Goal: Communication & Community: Connect with others

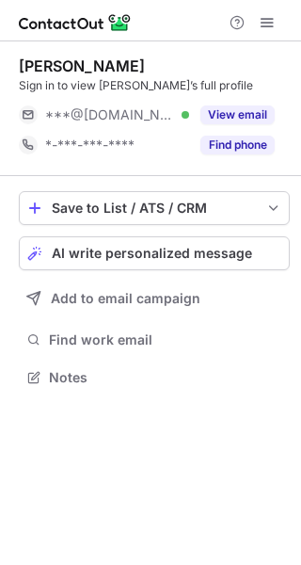
scroll to position [364, 301]
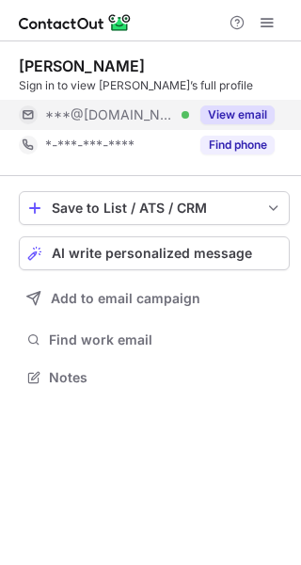
click at [256, 111] on button "View email" at bounding box center [237, 114] width 74 height 19
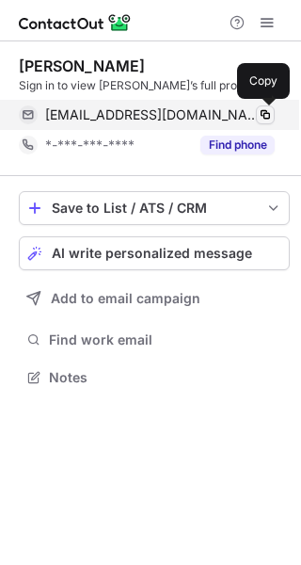
click at [266, 109] on span at bounding box center [265, 114] width 15 height 15
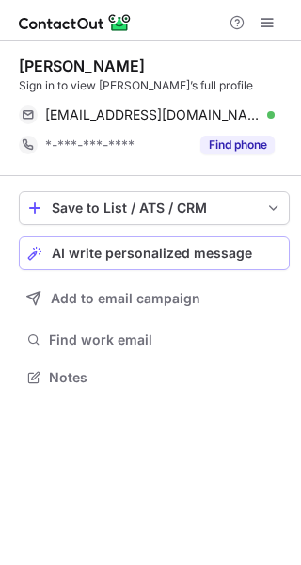
click at [184, 249] on span "AI write personalized message" at bounding box center [152, 253] width 200 height 15
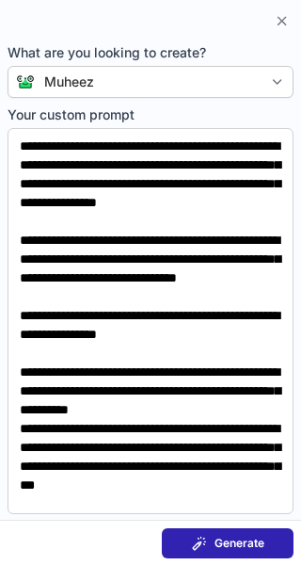
click at [213, 537] on div "Generate" at bounding box center [228, 543] width 72 height 15
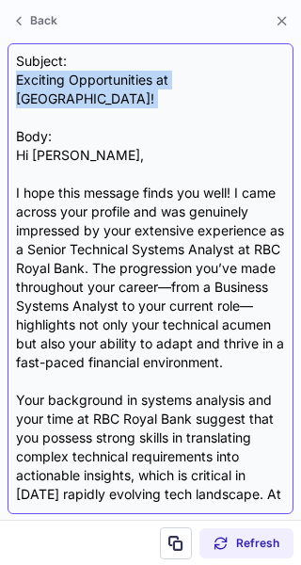
drag, startPoint x: 17, startPoint y: 78, endPoint x: 245, endPoint y: 101, distance: 228.9
click at [245, 101] on div "Subject: Exciting Opportunities at Skechers! Body: Hi Jason, I hope this messag…" at bounding box center [150, 279] width 269 height 454
copy div "Exciting Opportunities at Skechers!"
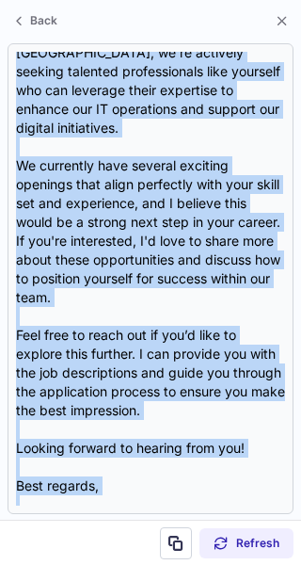
scroll to position [525, 0]
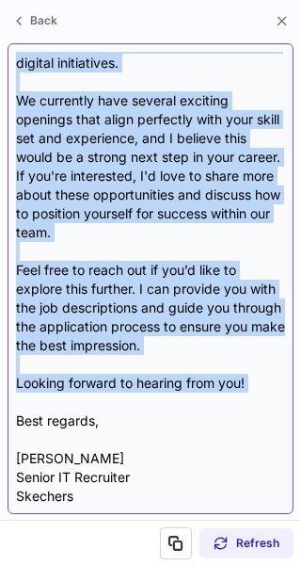
drag, startPoint x: 16, startPoint y: 135, endPoint x: 177, endPoint y: 405, distance: 314.5
click at [177, 405] on div "Subject: Exciting Opportunities at Skechers! Body: Hi Jason, I hope this messag…" at bounding box center [150, 279] width 269 height 454
copy div "Hi Jason, I hope this message finds you well! I came across your profile and wa…"
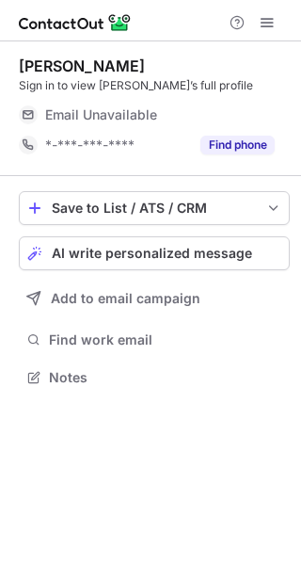
scroll to position [364, 301]
click at [154, 263] on button "AI write personalized message" at bounding box center [154, 253] width 271 height 34
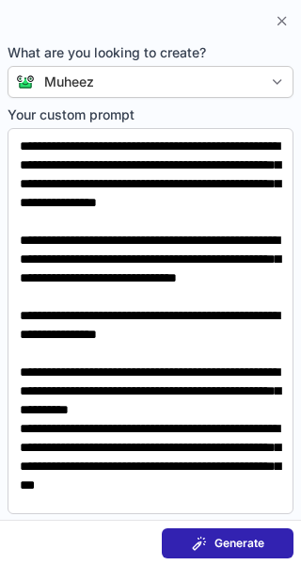
click at [202, 539] on span at bounding box center [199, 543] width 15 height 15
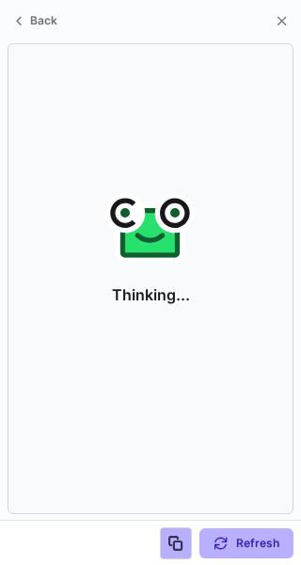
scroll to position [334, 301]
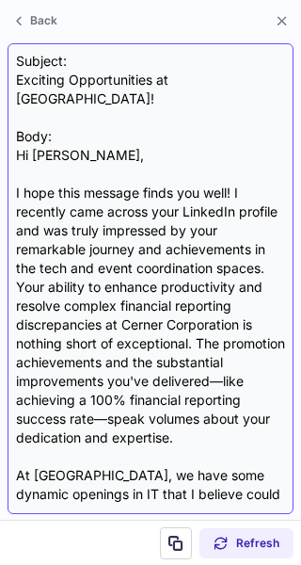
click at [14, 72] on div "Subject: Exciting Opportunities at Skechers! Body: Hi Kyndra, I hope this messa…" at bounding box center [151, 278] width 286 height 471
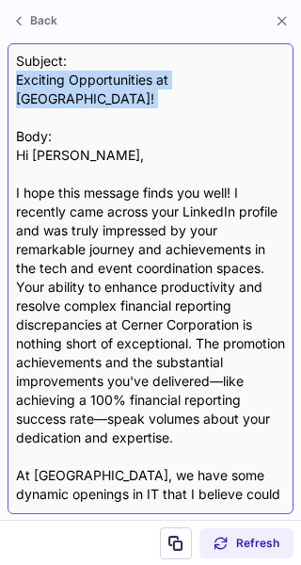
drag, startPoint x: 14, startPoint y: 72, endPoint x: 283, endPoint y: 92, distance: 269.9
click at [283, 92] on div "Subject: Exciting Opportunities at Skechers! Body: Hi Kyndra, I hope this messa…" at bounding box center [151, 278] width 286 height 471
copy div "Exciting Opportunities at Skechers!"
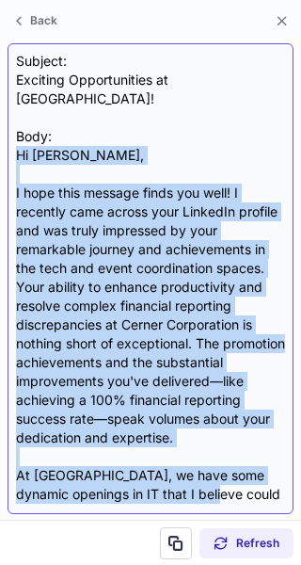
drag, startPoint x: 11, startPoint y: 135, endPoint x: 278, endPoint y: 471, distance: 428.8
click at [278, 471] on div "Subject: Exciting Opportunities at Skechers! Body: Hi Kyndra, I hope this messa…" at bounding box center [151, 278] width 286 height 471
click at [126, 130] on div "Subject: Exciting Opportunities at Skechers! Body: Hi Kyndra, I hope this messa…" at bounding box center [150, 279] width 269 height 454
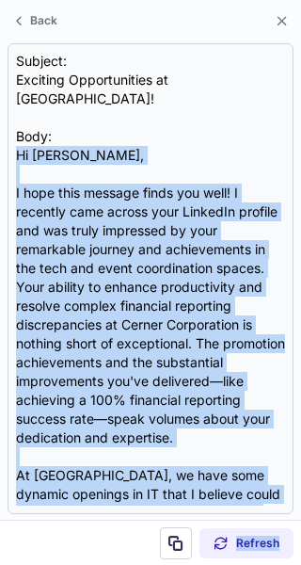
scroll to position [469, 0]
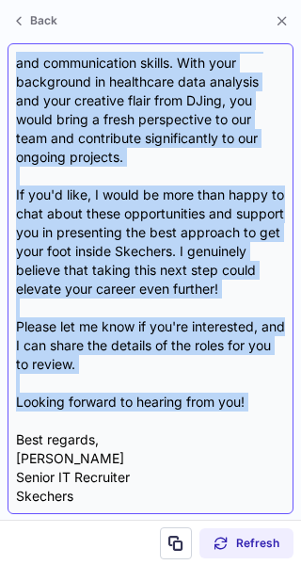
drag, startPoint x: 18, startPoint y: 135, endPoint x: 265, endPoint y: 412, distance: 371.4
click at [265, 412] on div "Subject: Exciting Opportunities at Skechers! Body: Hi Kyndra, I hope this messa…" at bounding box center [150, 279] width 269 height 454
copy div "Hi Kyndra, I hope this message finds you well! I recently came across your Link…"
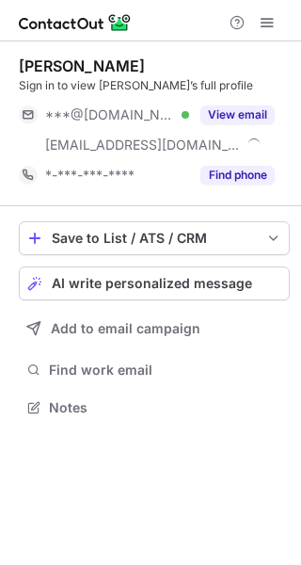
scroll to position [394, 301]
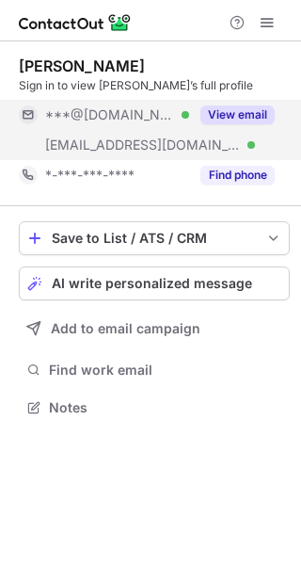
click at [249, 107] on button "View email" at bounding box center [237, 114] width 74 height 19
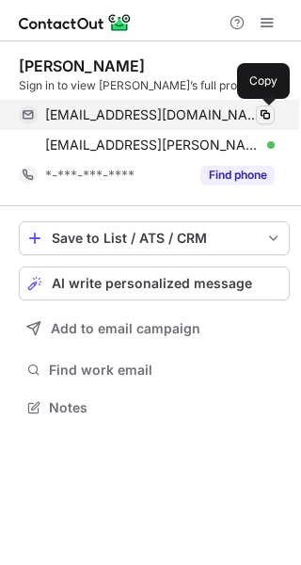
click at [265, 109] on span at bounding box center [265, 114] width 15 height 15
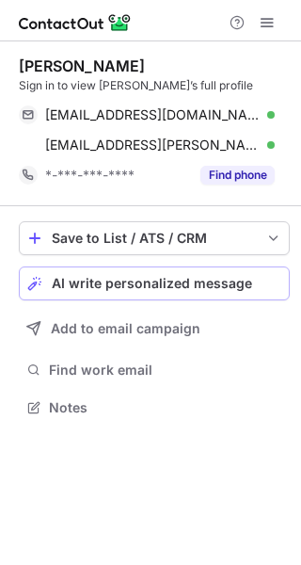
click at [205, 274] on button "AI write personalized message" at bounding box center [154, 283] width 271 height 34
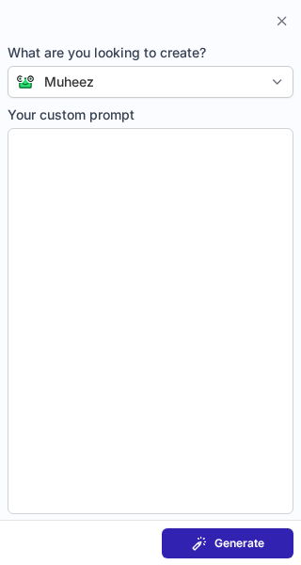
type textarea "**********"
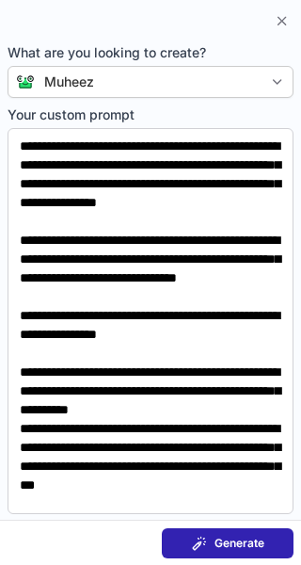
click at [217, 547] on span "Generate" at bounding box center [240, 543] width 50 height 15
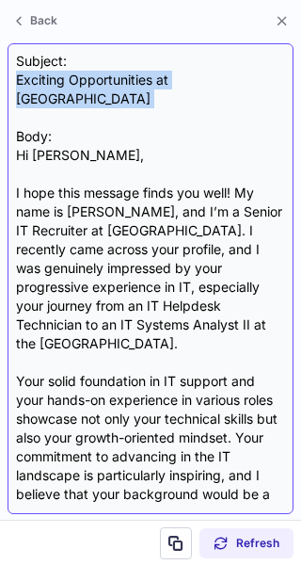
drag, startPoint x: 15, startPoint y: 74, endPoint x: 235, endPoint y: 99, distance: 221.6
click at [235, 99] on div "Subject: Exciting Opportunities at Skechers Body: Hi Noah, I hope this message …" at bounding box center [151, 278] width 286 height 471
copy div "Exciting Opportunities at Skechers"
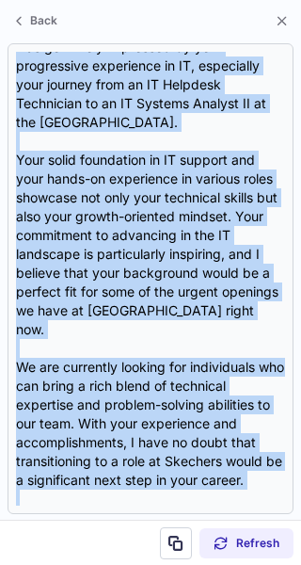
scroll to position [431, 0]
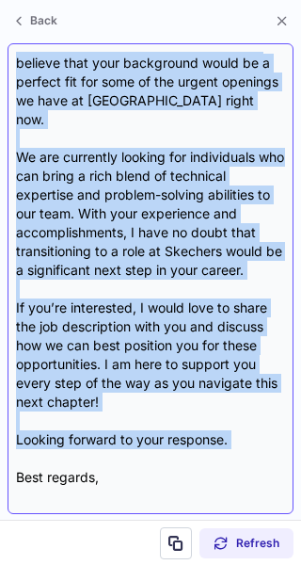
drag, startPoint x: 16, startPoint y: 133, endPoint x: 160, endPoint y: 405, distance: 307.8
click at [160, 405] on div "Subject: Exciting Opportunities at Skechers Body: Hi Noah, I hope this message …" at bounding box center [150, 279] width 269 height 454
copy div "Hi Noah, I hope this message finds you well! My name is Christian Lara, and I’m…"
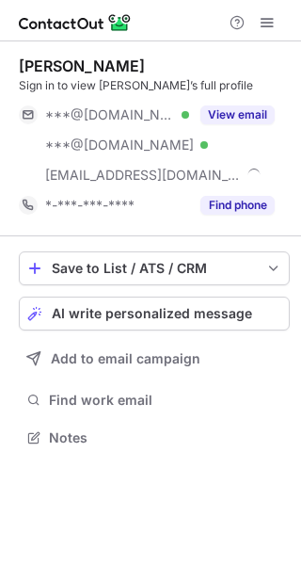
scroll to position [425, 301]
click at [214, 304] on button "AI write personalized message" at bounding box center [154, 314] width 271 height 34
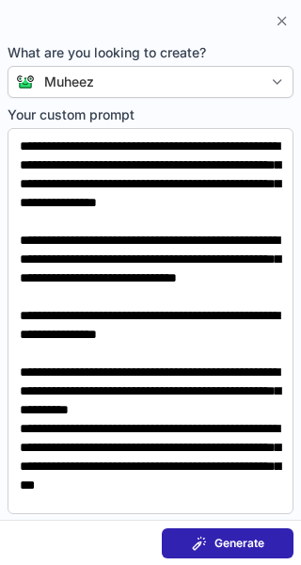
click at [218, 543] on span "Generate" at bounding box center [240, 543] width 50 height 15
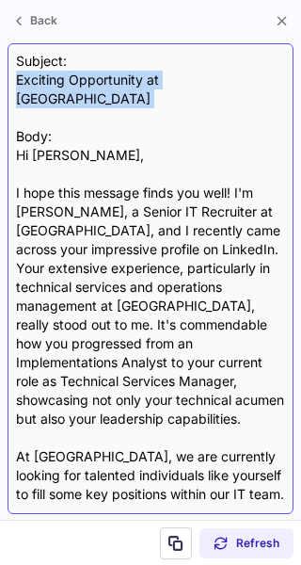
drag, startPoint x: 15, startPoint y: 77, endPoint x: 250, endPoint y: 105, distance: 237.0
click at [250, 105] on div "Subject: Exciting Opportunity at Skechers Body: Hi Kevin, I hope this message f…" at bounding box center [151, 278] width 286 height 471
copy div "Exciting Opportunity at Skechers"
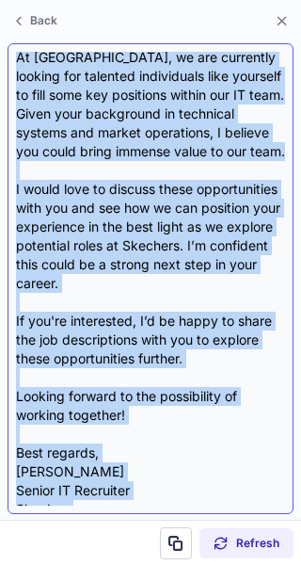
scroll to position [412, 0]
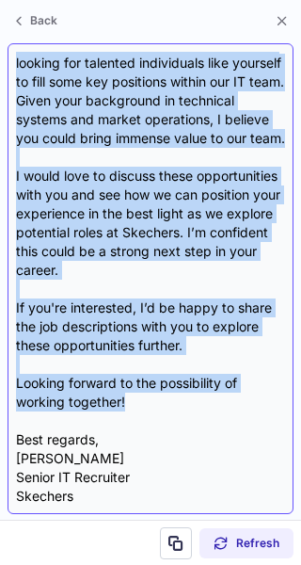
drag, startPoint x: 13, startPoint y: 134, endPoint x: 163, endPoint y: 410, distance: 314.6
click at [163, 410] on div "Subject: Exciting Opportunity at Skechers Body: Hi Kevin, I hope this message f…" at bounding box center [151, 278] width 286 height 471
copy div "Hi Kevin, I hope this message finds you well! I'm Christian Lara, a Senior IT R…"
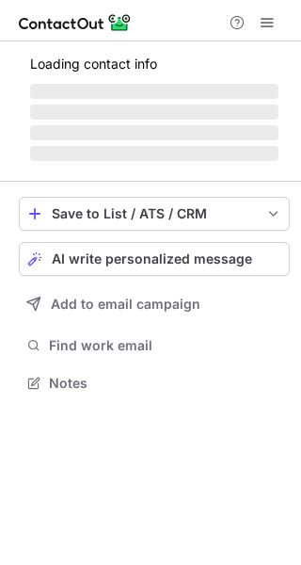
scroll to position [364, 301]
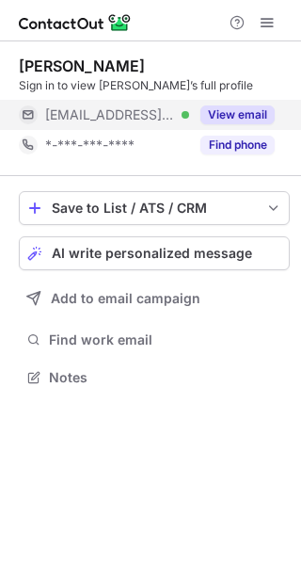
click at [235, 114] on button "View email" at bounding box center [237, 114] width 74 height 19
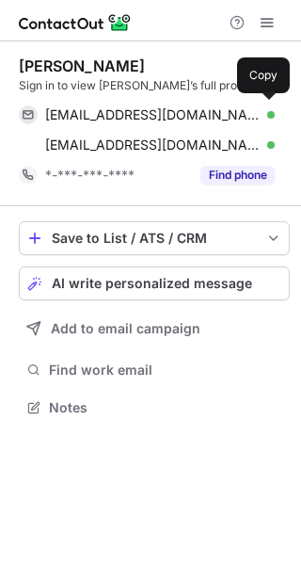
scroll to position [394, 301]
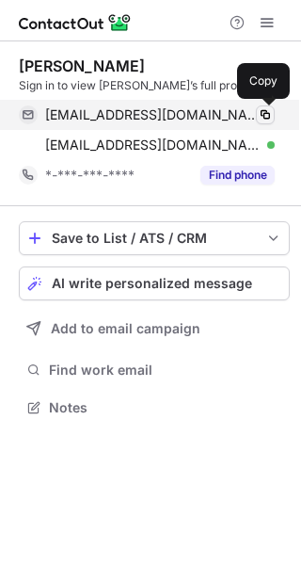
click at [265, 108] on span at bounding box center [265, 114] width 15 height 15
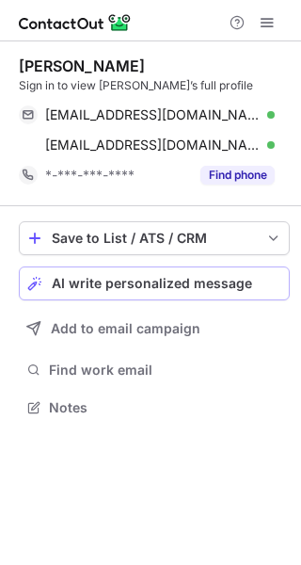
click at [156, 287] on span "AI write personalized message" at bounding box center [152, 283] width 200 height 15
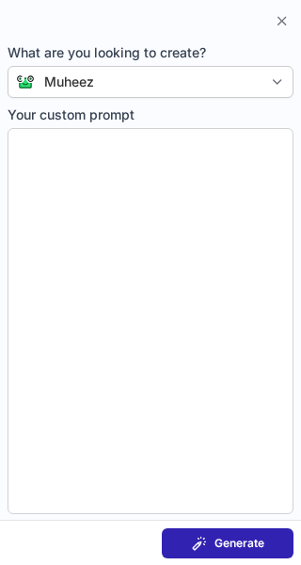
type textarea "**********"
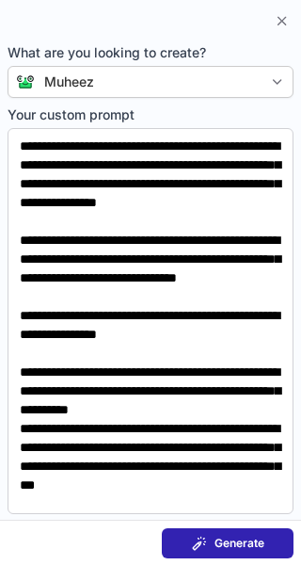
click at [225, 542] on span "Generate" at bounding box center [240, 543] width 50 height 15
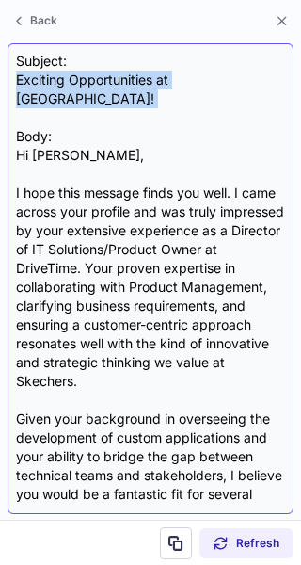
drag, startPoint x: 13, startPoint y: 76, endPoint x: 183, endPoint y: 107, distance: 172.3
click at [183, 107] on div "Subject: Exciting Opportunities at Skechers! Body: Hi Jai, I hope this message …" at bounding box center [151, 278] width 286 height 471
copy div "Exciting Opportunities at Skechers!"
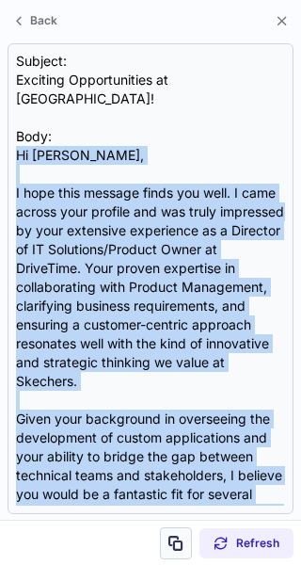
scroll to position [412, 0]
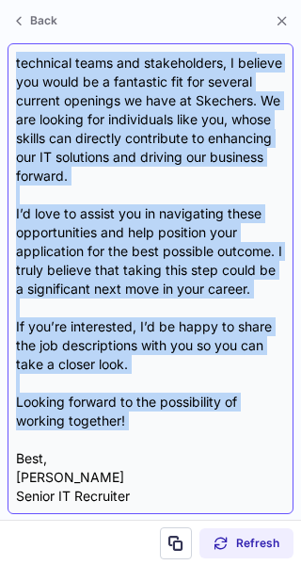
drag, startPoint x: 15, startPoint y: 133, endPoint x: 209, endPoint y: 418, distance: 344.9
click at [209, 418] on div "Subject: Exciting Opportunities at Skechers! Body: Hi Jai, I hope this message …" at bounding box center [151, 278] width 286 height 471
copy div "Hi Jai, I hope this message finds you well. I came across your profile and was …"
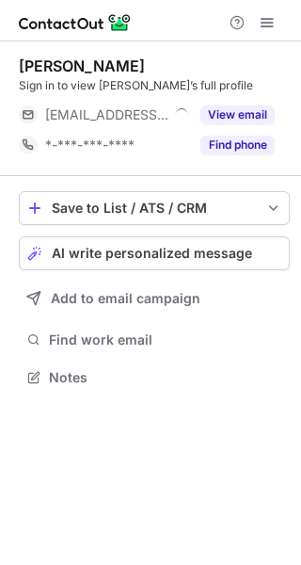
scroll to position [364, 301]
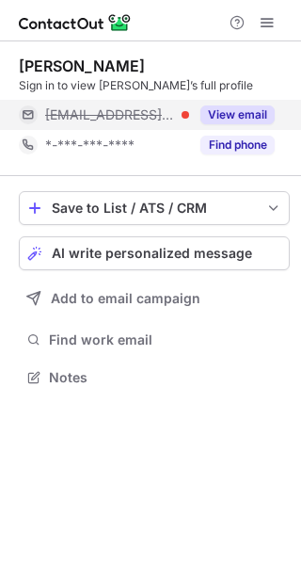
click at [249, 116] on button "View email" at bounding box center [237, 114] width 74 height 19
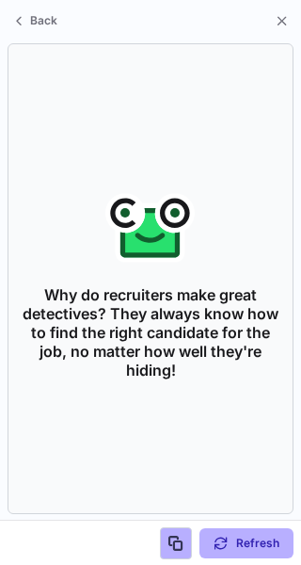
scroll to position [364, 301]
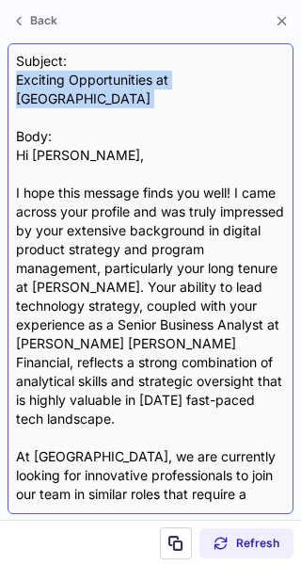
drag, startPoint x: 14, startPoint y: 78, endPoint x: 204, endPoint y: 93, distance: 190.7
click at [204, 93] on div "Subject: Exciting Opportunities at Skechers Body: Hi Leslie, I hope this messag…" at bounding box center [151, 278] width 286 height 471
copy div "Exciting Opportunities at Skechers"
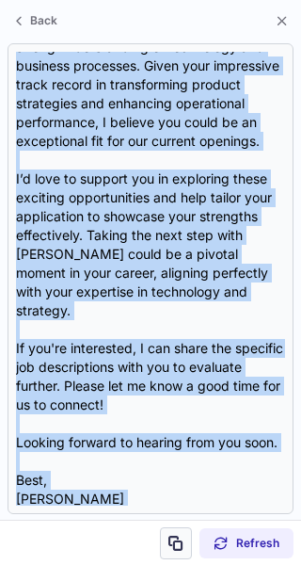
scroll to position [488, 0]
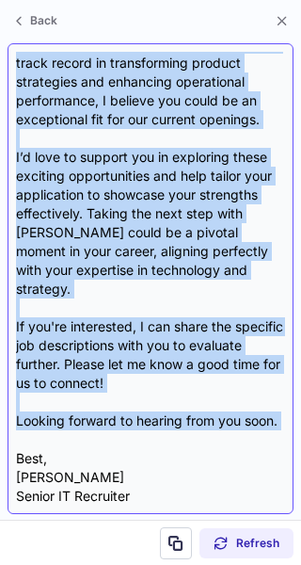
drag, startPoint x: 16, startPoint y: 133, endPoint x: 173, endPoint y: 416, distance: 324.0
click at [173, 416] on div "Subject: Exciting Opportunities at Skechers Body: Hi Leslie, I hope this messag…" at bounding box center [150, 279] width 269 height 454
copy div "Hi Leslie, I hope this message finds you well! I came across your profile and w…"
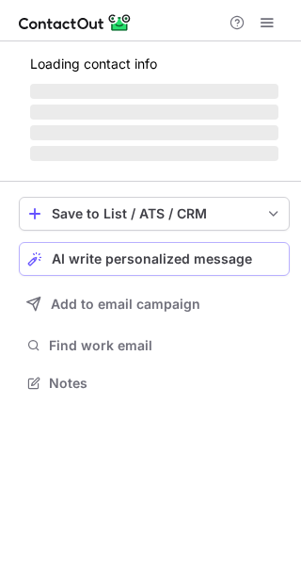
scroll to position [370, 301]
click at [132, 257] on span "AI write personalized message" at bounding box center [152, 258] width 200 height 15
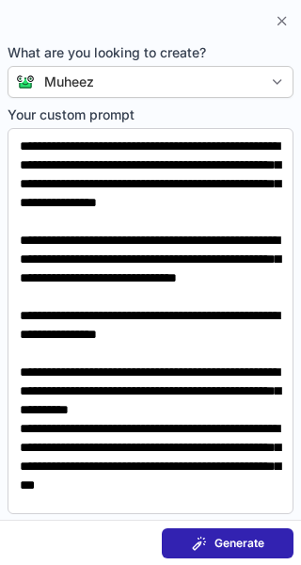
scroll to position [394, 301]
click at [227, 539] on span "Generate" at bounding box center [240, 543] width 50 height 15
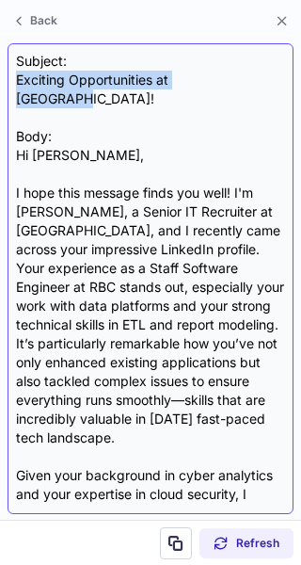
drag, startPoint x: 15, startPoint y: 72, endPoint x: 233, endPoint y: 80, distance: 217.6
click at [233, 80] on div "Subject: Exciting Opportunities at Skechers! Body: Hi Khushbu, I hope this mess…" at bounding box center [151, 278] width 286 height 471
copy div "Exciting Opportunities at Skechers!"
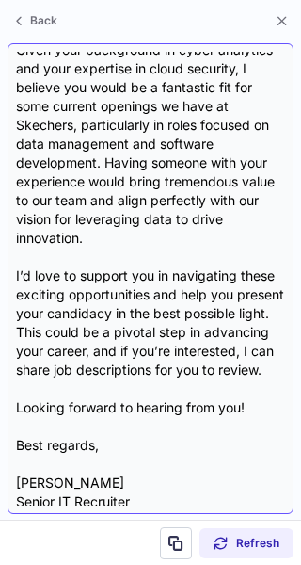
scroll to position [442, 0]
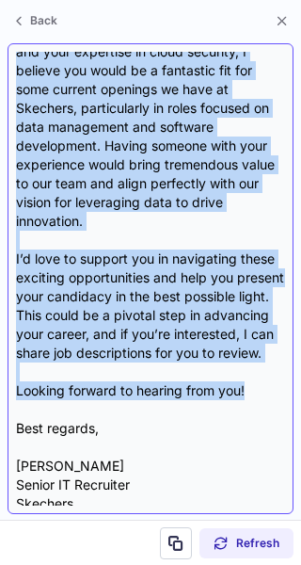
drag, startPoint x: 13, startPoint y: 131, endPoint x: 262, endPoint y: 388, distance: 357.5
click at [262, 388] on div "Subject: Exciting Opportunities at Skechers! Body: Hi Khushbu, I hope this mess…" at bounding box center [151, 278] width 286 height 471
copy div "Hi Khushbu, I hope this message finds you well! I'm Christian Lara, a Senior IT…"
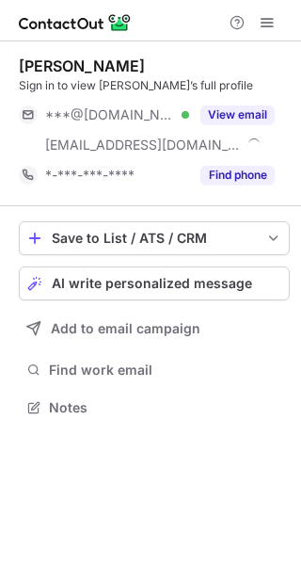
scroll to position [394, 301]
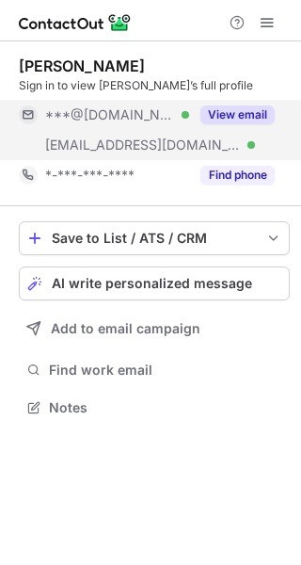
click at [256, 109] on button "View email" at bounding box center [237, 114] width 74 height 19
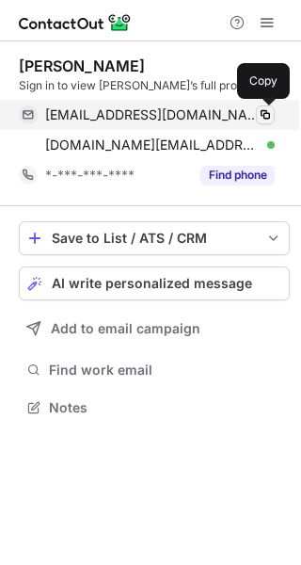
click at [267, 112] on span at bounding box center [265, 114] width 15 height 15
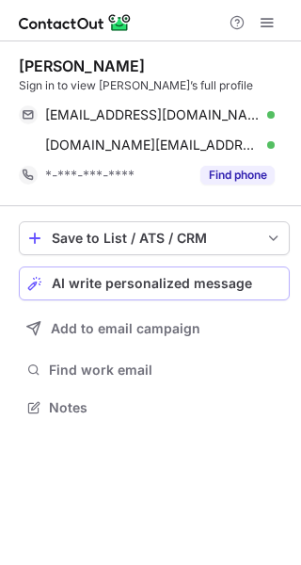
click at [225, 274] on button "AI write personalized message" at bounding box center [154, 283] width 271 height 34
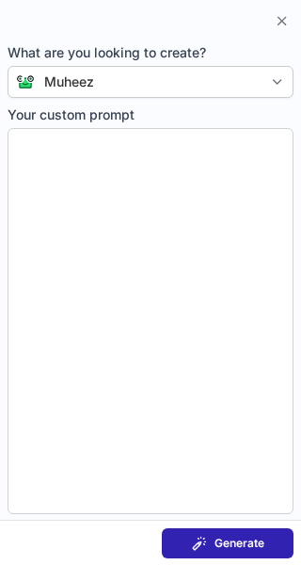
type textarea "**********"
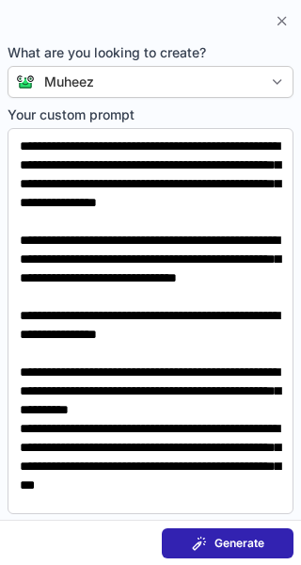
click at [224, 545] on span "Generate" at bounding box center [240, 543] width 50 height 15
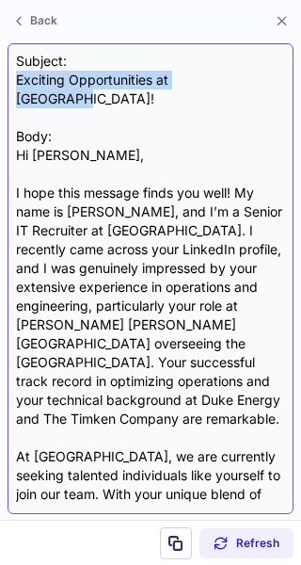
drag, startPoint x: 14, startPoint y: 75, endPoint x: 233, endPoint y: 76, distance: 218.4
click at [233, 76] on div "Subject: Exciting Opportunities at Skechers! Body: Hi David, I hope this messag…" at bounding box center [151, 278] width 286 height 471
copy div "Exciting Opportunities at Skechers!"
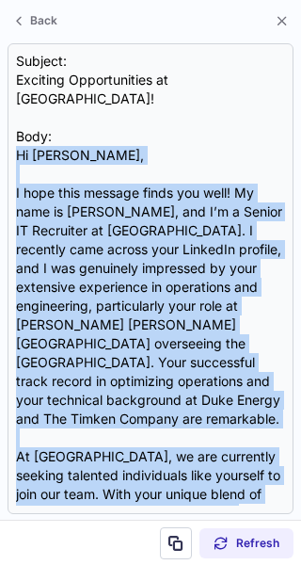
scroll to position [525, 0]
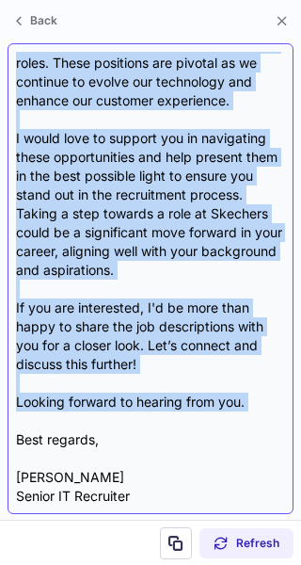
drag, startPoint x: 14, startPoint y: 130, endPoint x: 178, endPoint y: 403, distance: 318.3
click at [178, 403] on div "Subject: Exciting Opportunities at Skechers! Body: Hi David, I hope this messag…" at bounding box center [151, 278] width 286 height 471
copy div "Hi David, I hope this message finds you well! My name is Christian Lara, and I’…"
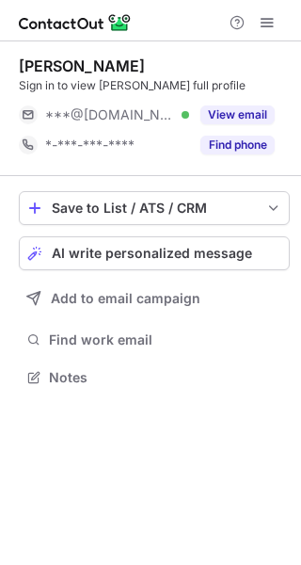
scroll to position [364, 301]
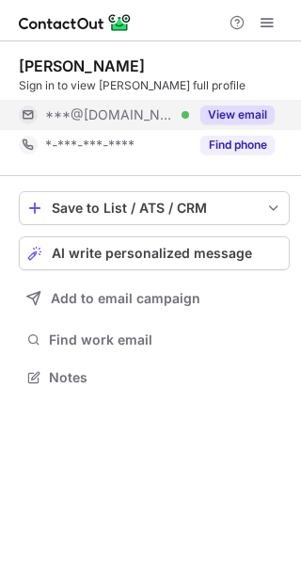
click at [247, 115] on button "View email" at bounding box center [237, 114] width 74 height 19
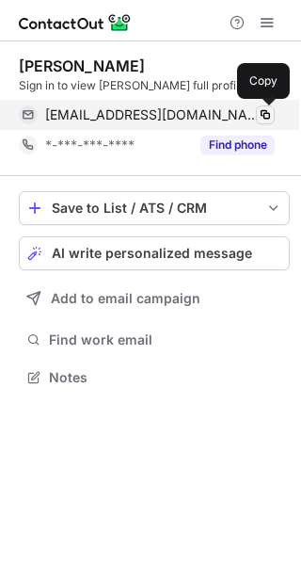
click at [263, 111] on span at bounding box center [265, 114] width 15 height 15
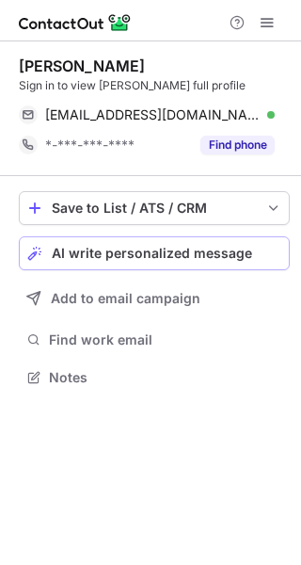
click at [184, 250] on span "AI write personalized message" at bounding box center [152, 253] width 200 height 15
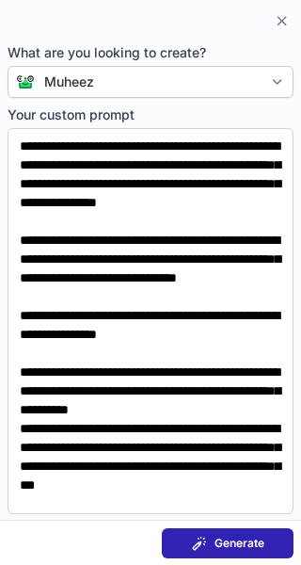
click at [217, 540] on span "Generate" at bounding box center [240, 543] width 50 height 15
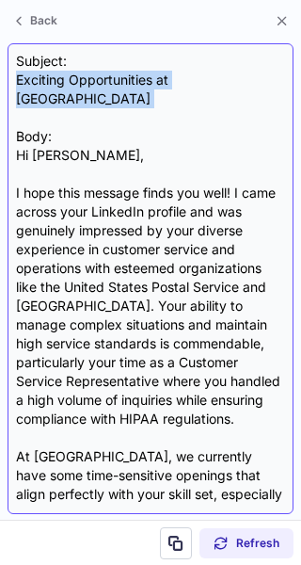
drag, startPoint x: 17, startPoint y: 76, endPoint x: 213, endPoint y: 100, distance: 197.2
click at [213, 100] on div "Subject: Exciting Opportunities at Skechers Body: Hi Terry, I hope this message…" at bounding box center [150, 279] width 269 height 454
copy div "Exciting Opportunities at Skechers"
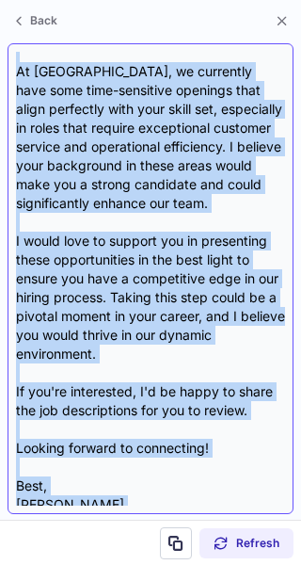
scroll to position [431, 0]
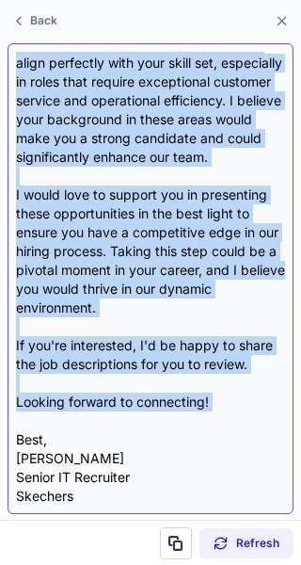
drag, startPoint x: 18, startPoint y: 131, endPoint x: 196, endPoint y: 412, distance: 333.0
click at [196, 412] on div "Subject: Exciting Opportunities at Skechers Body: Hi Terry, I hope this message…" at bounding box center [150, 279] width 269 height 454
copy div "Hi Terry, I hope this message finds you well! I came across your LinkedIn profi…"
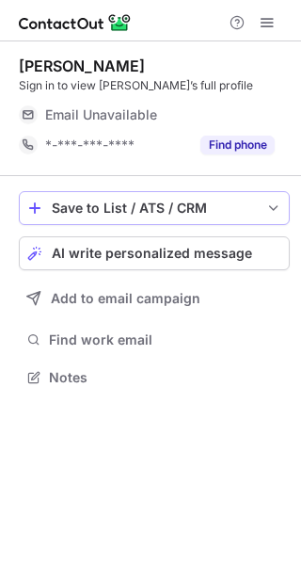
scroll to position [364, 301]
drag, startPoint x: 202, startPoint y: 204, endPoint x: -168, endPoint y: 312, distance: 385.2
click at [0, 312] on html "[PERSON_NAME] Sign in to view [PERSON_NAME]’s full profile Email Unavailable Em…" at bounding box center [150, 282] width 301 height 565
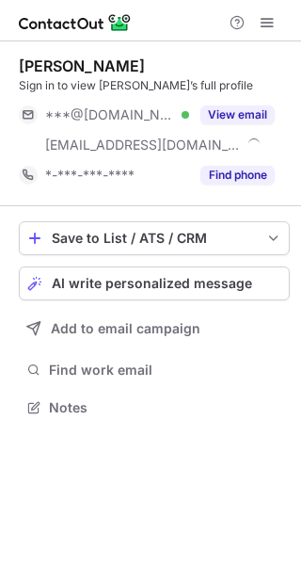
scroll to position [394, 301]
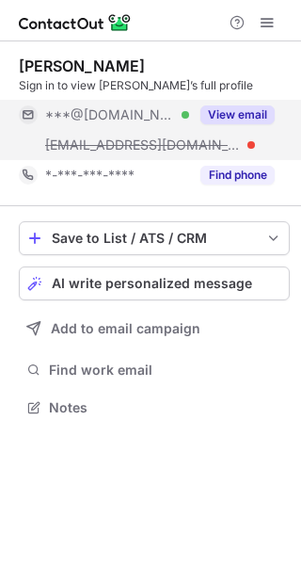
click at [223, 104] on div "View email" at bounding box center [232, 115] width 86 height 30
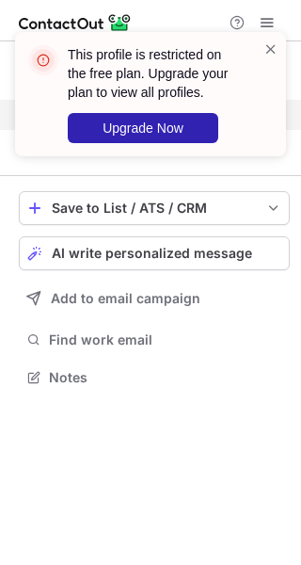
scroll to position [364, 301]
